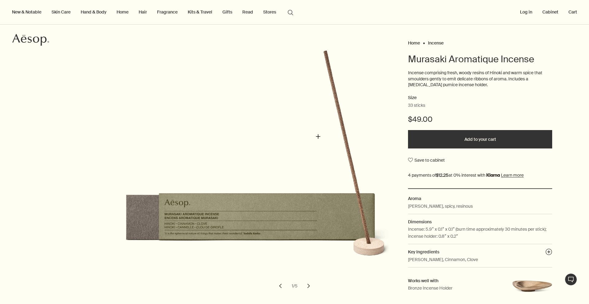
scroll to position [31, 0]
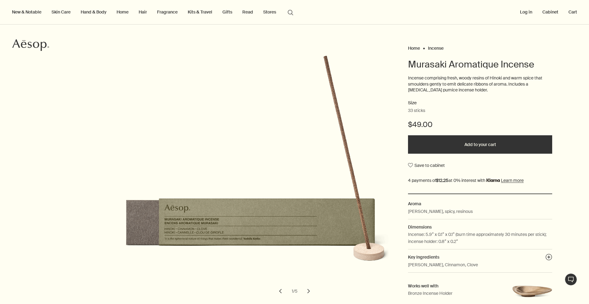
click at [0, 304] on div at bounding box center [0, 304] width 0 height 0
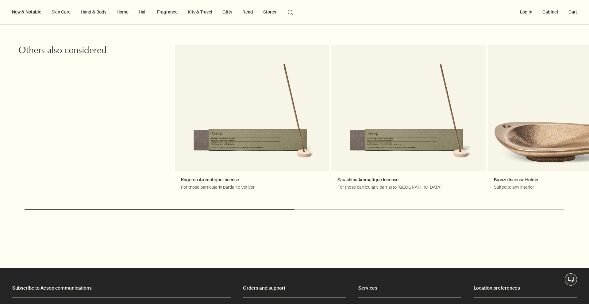
scroll to position [766, 0]
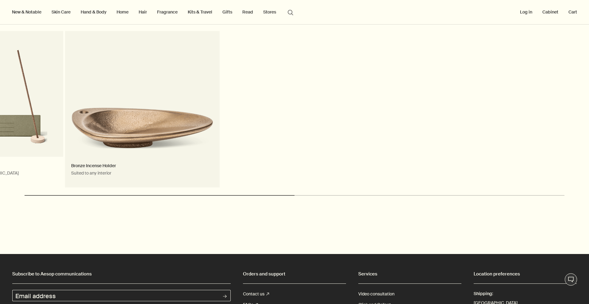
drag, startPoint x: 543, startPoint y: 89, endPoint x: 119, endPoint y: 94, distance: 423.7
click at [114, 94] on link "Bronze Incense Holder Suited to any interior" at bounding box center [142, 109] width 155 height 156
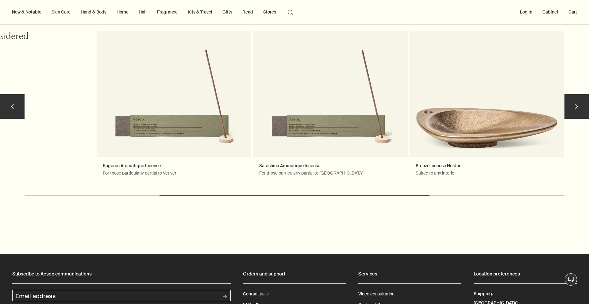
click at [573, 107] on button "chevron" at bounding box center [576, 106] width 25 height 25
click at [572, 107] on button "chevron" at bounding box center [576, 106] width 25 height 25
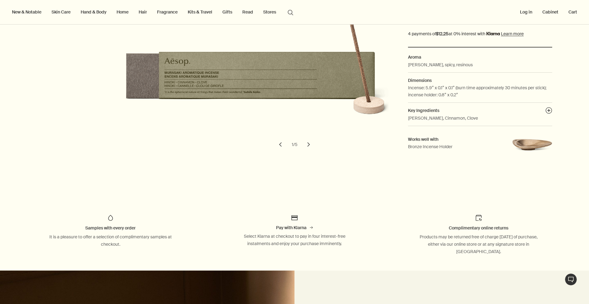
scroll to position [153, 0]
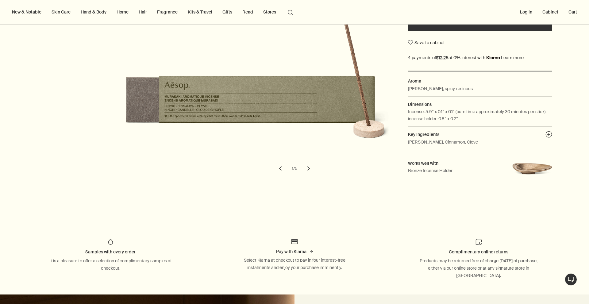
click at [173, 14] on link "Fragrance" at bounding box center [167, 12] width 23 height 8
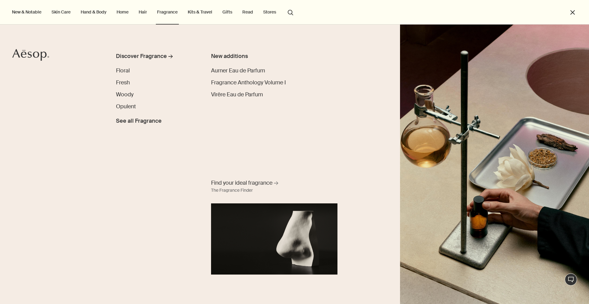
click at [119, 14] on link "Home" at bounding box center [122, 12] width 14 height 8
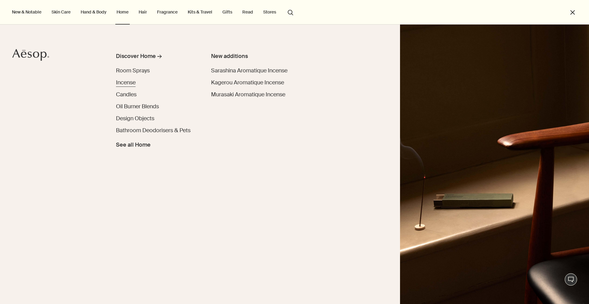
click at [131, 80] on span "Incense" at bounding box center [126, 82] width 20 height 7
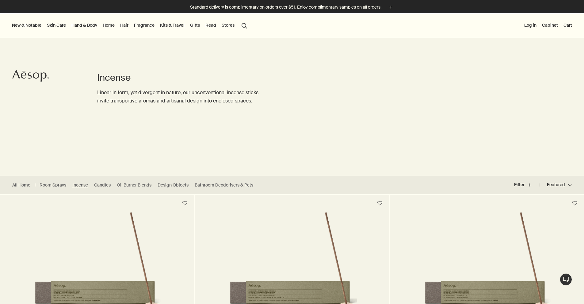
click at [0, 304] on div at bounding box center [0, 304] width 0 height 0
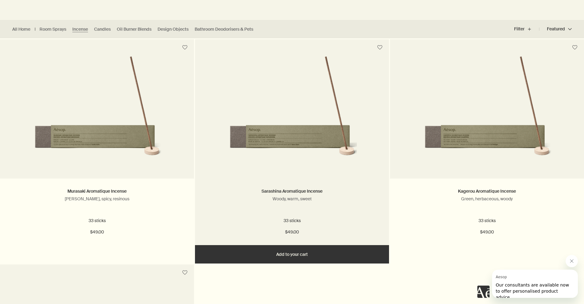
scroll to position [184, 0]
